Goal: Task Accomplishment & Management: Manage account settings

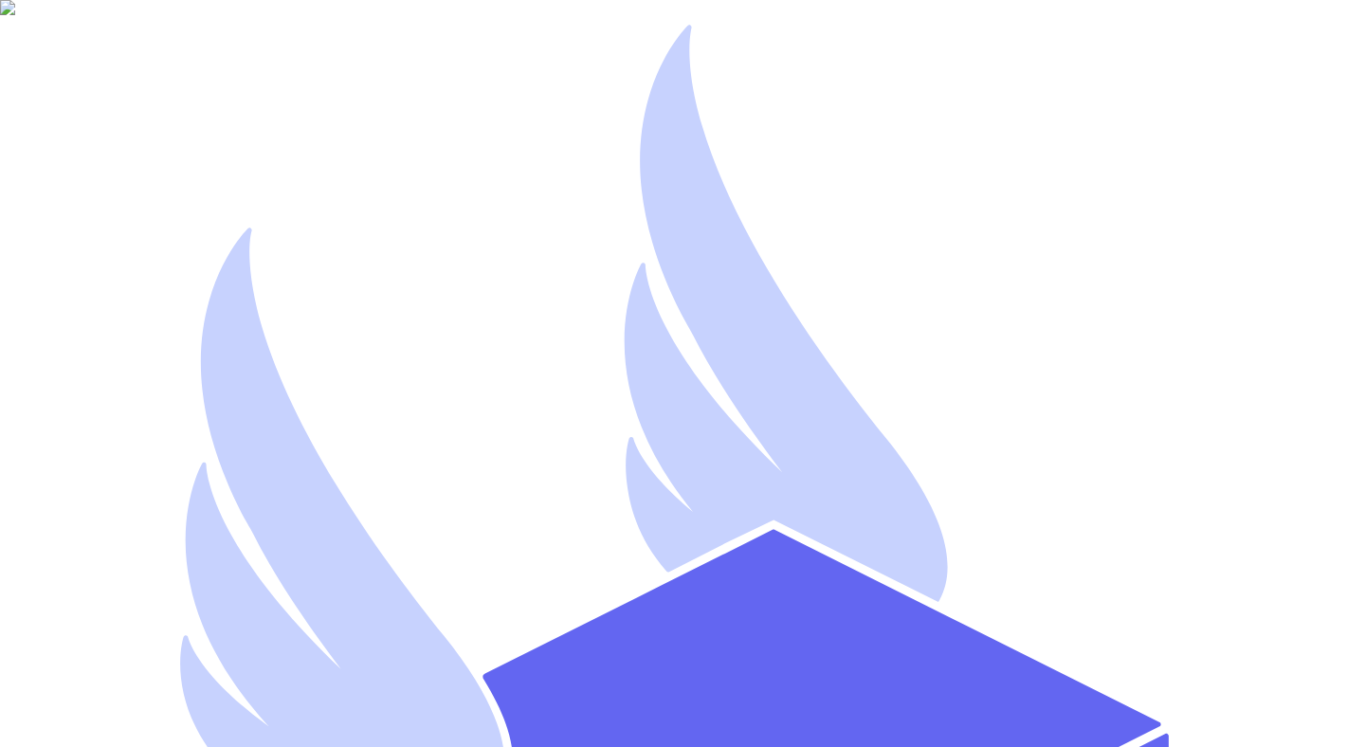
type input "[EMAIL_ADDRESS][DOMAIN_NAME]"
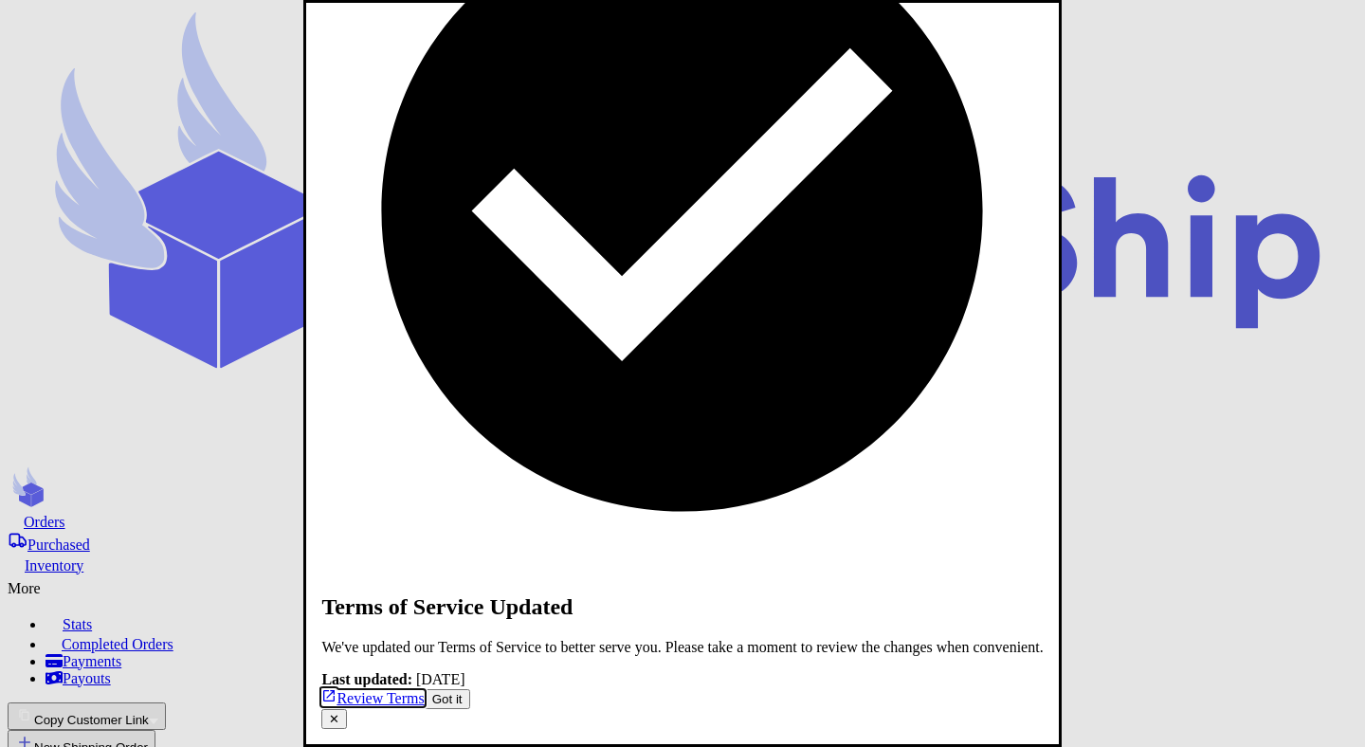
click at [470, 689] on button "Got it" at bounding box center [448, 699] width 46 height 20
